Goal: Task Accomplishment & Management: Use online tool/utility

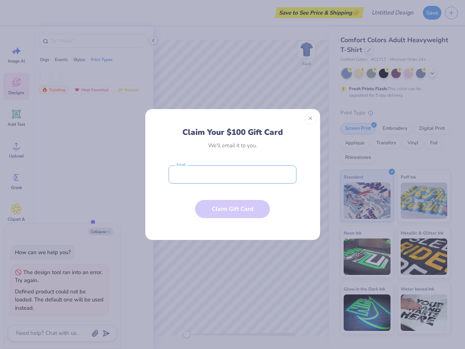
type textarea "x"
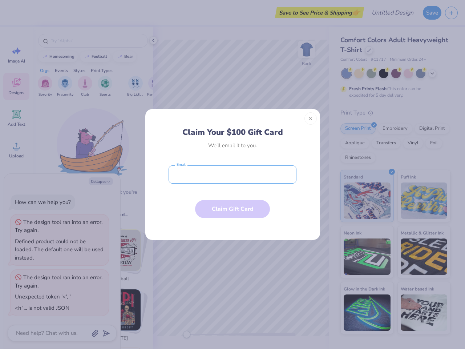
click at [232, 174] on input "email" at bounding box center [233, 174] width 128 height 18
click at [311, 118] on button "Close" at bounding box center [310, 118] width 12 height 12
